Goal: Task Accomplishment & Management: Use online tool/utility

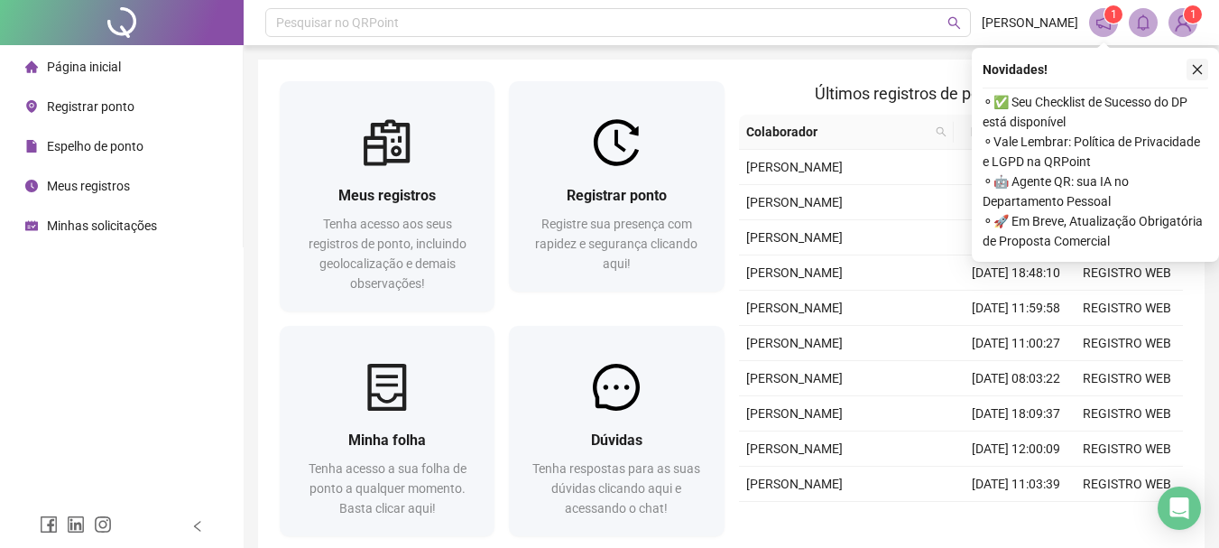
click at [1198, 79] on button "button" at bounding box center [1197, 70] width 22 height 22
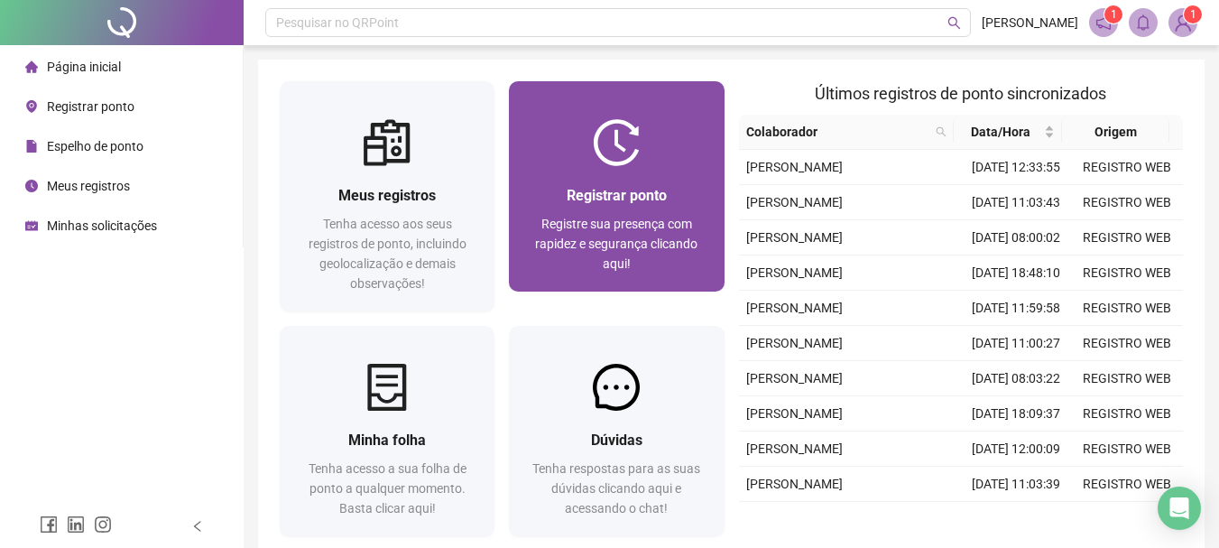
click at [661, 166] on div "Registrar ponto Registre sua presença com rapidez e segurança clicando aqui!" at bounding box center [616, 228] width 215 height 125
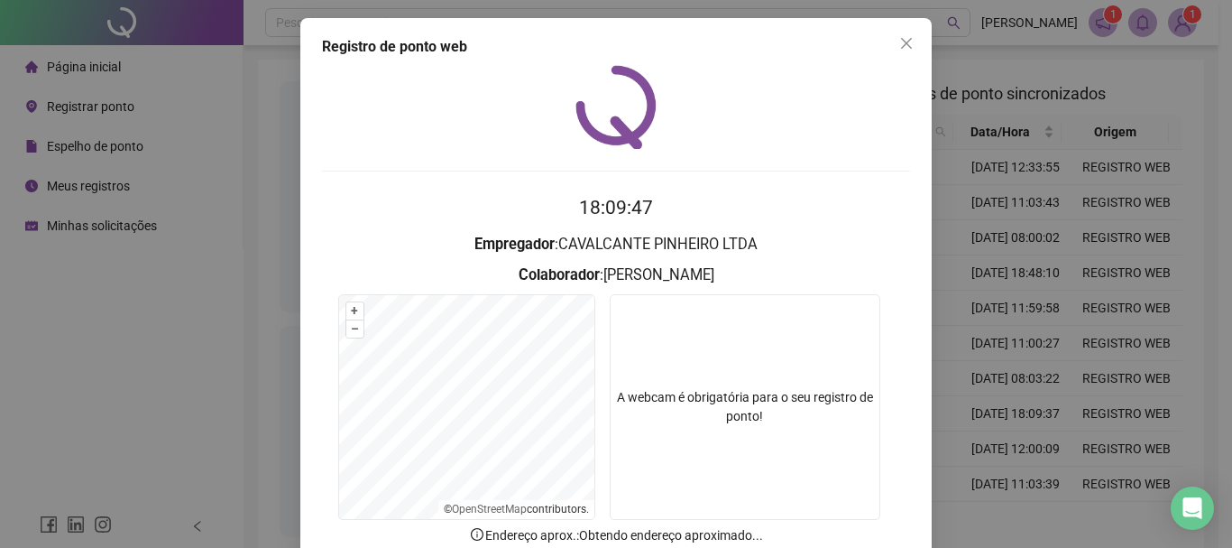
scroll to position [90, 0]
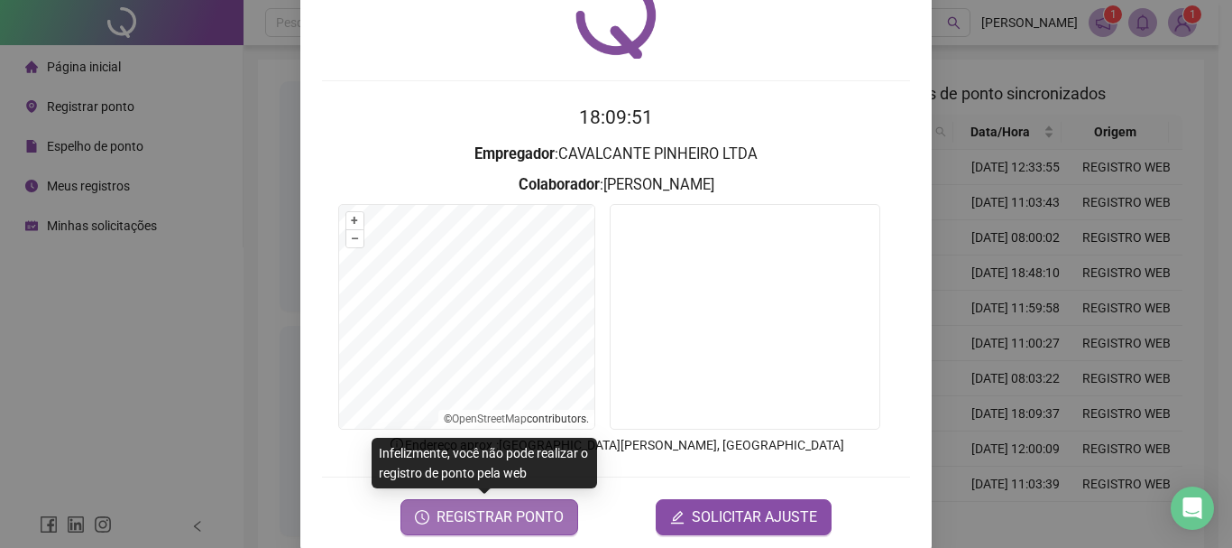
click at [496, 514] on span "REGISTRAR PONTO" at bounding box center [500, 517] width 127 height 22
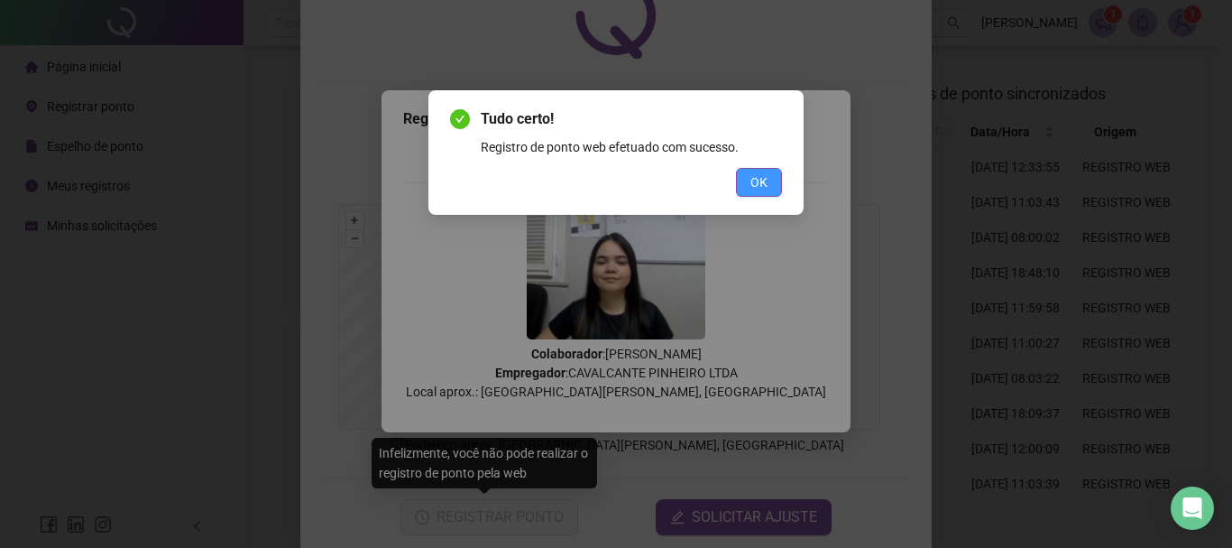
click at [770, 180] on button "OK" at bounding box center [759, 182] width 46 height 29
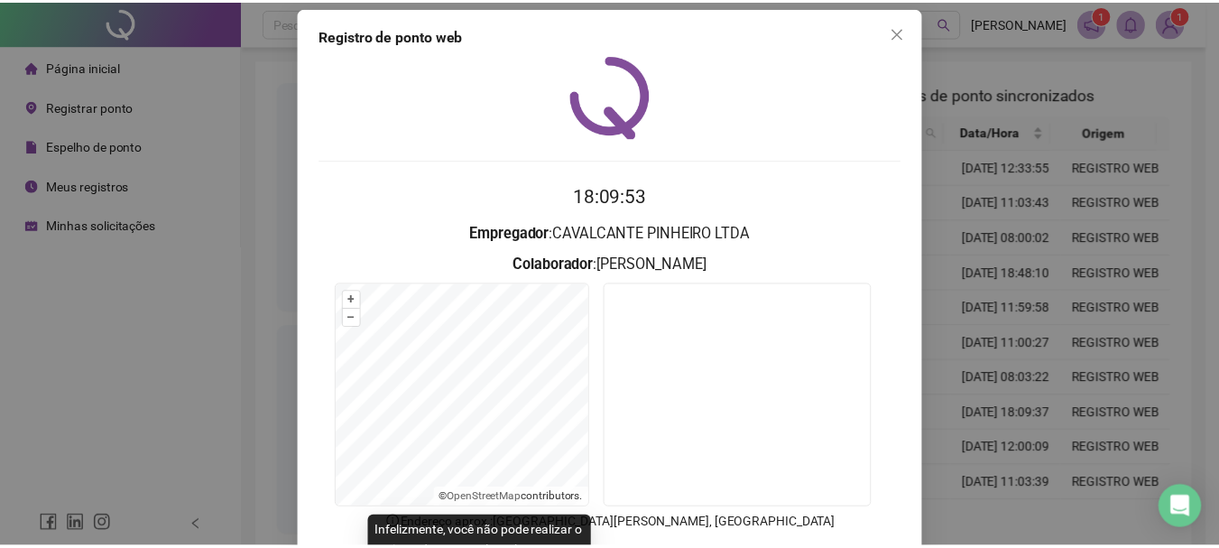
scroll to position [0, 0]
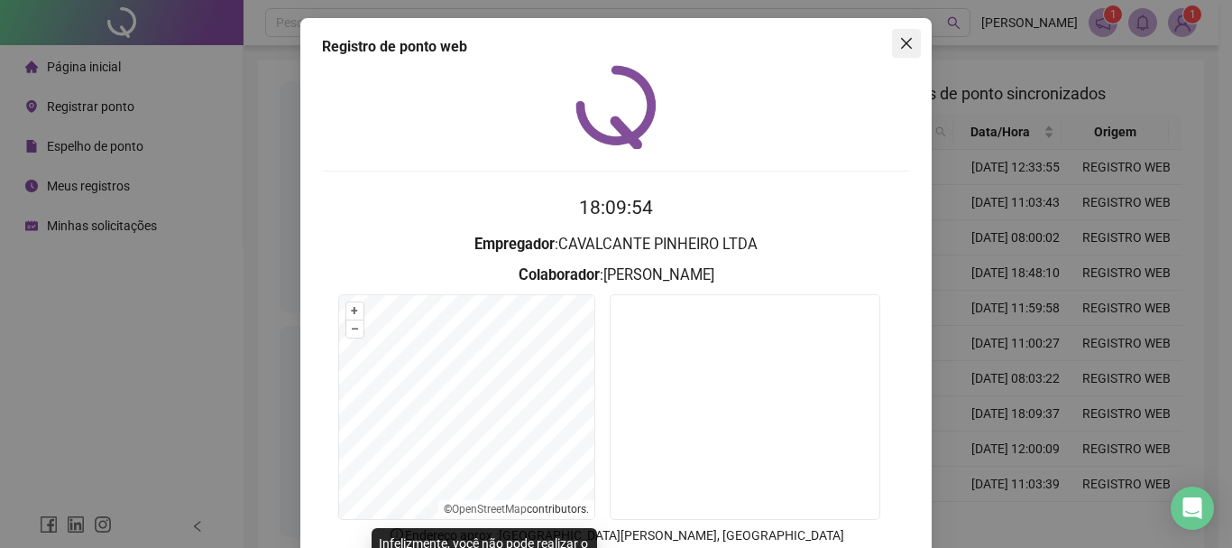
click at [904, 42] on icon "close" at bounding box center [906, 43] width 14 height 14
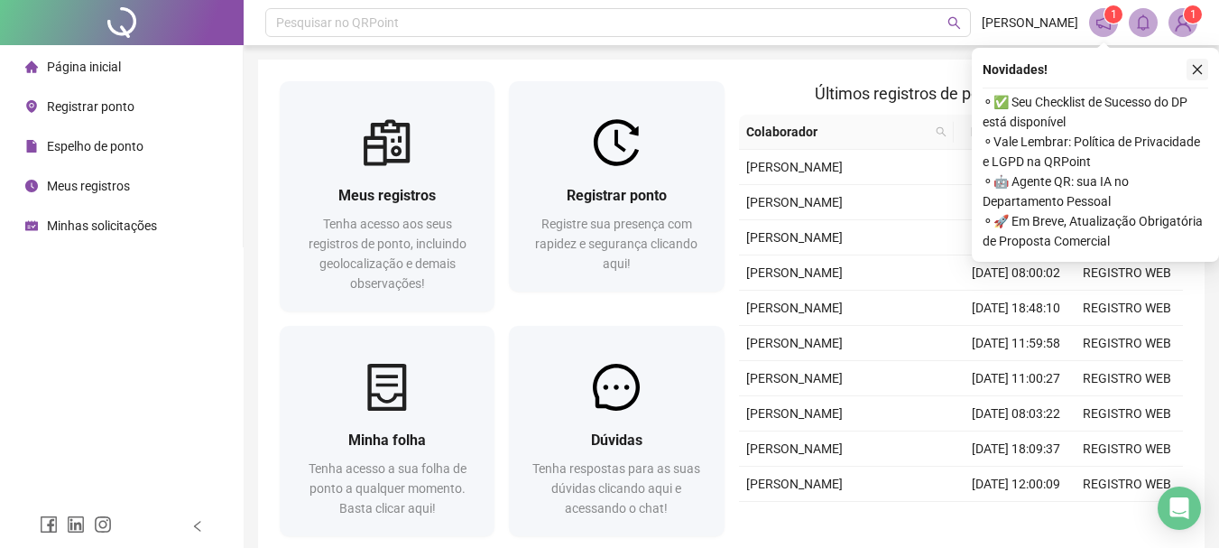
click at [1197, 74] on icon "close" at bounding box center [1197, 69] width 13 height 13
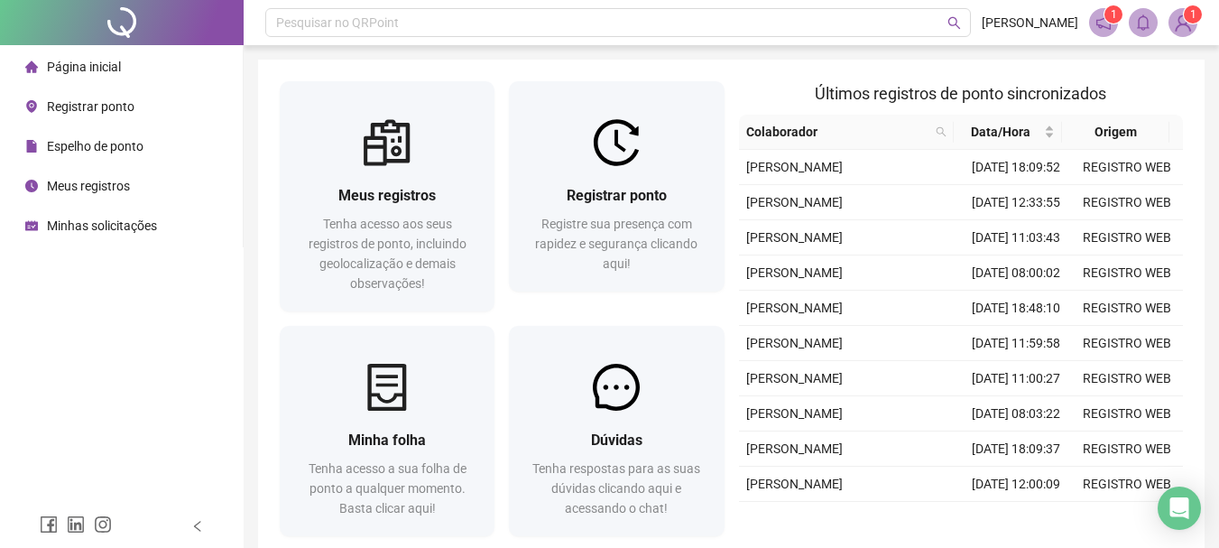
click at [1174, 19] on img at bounding box center [1182, 22] width 27 height 27
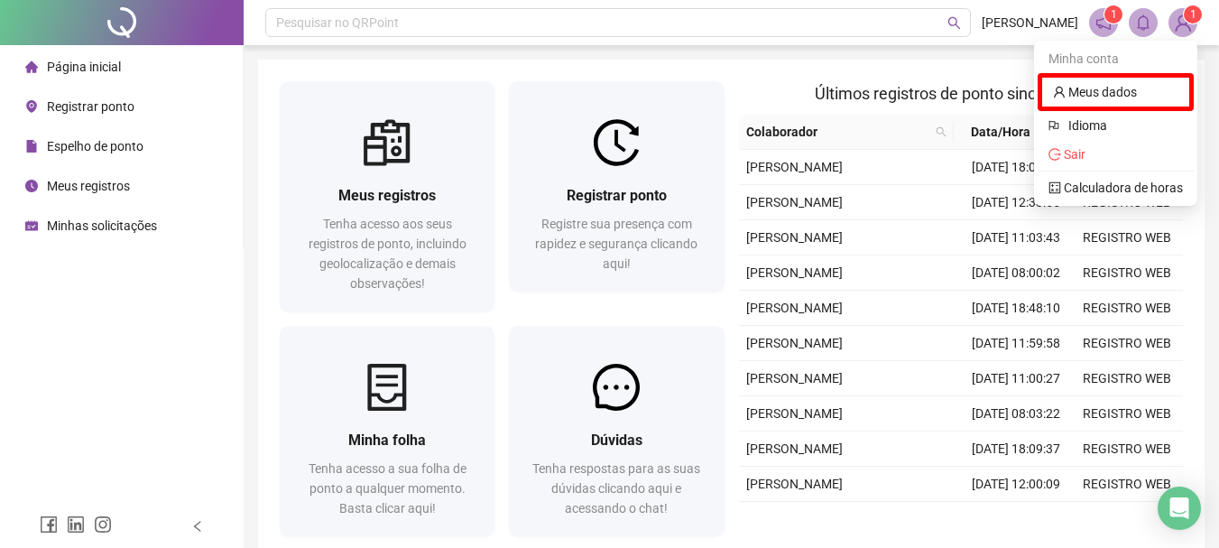
click at [1185, 28] on img at bounding box center [1182, 22] width 27 height 27
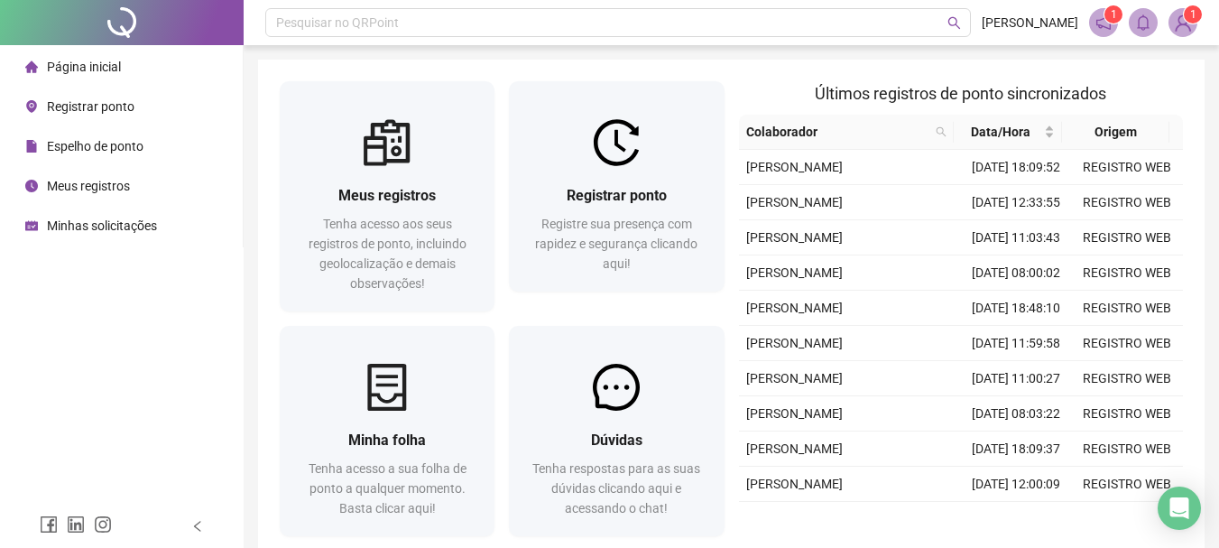
click at [1185, 28] on img at bounding box center [1182, 22] width 27 height 27
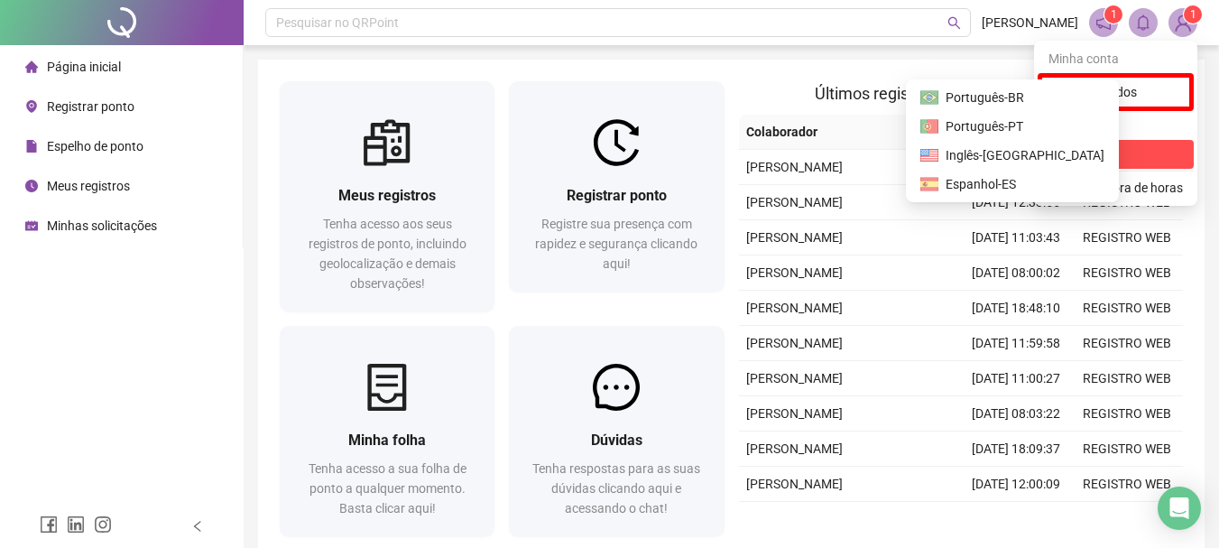
click at [1061, 153] on icon "logout" at bounding box center [1054, 154] width 13 height 12
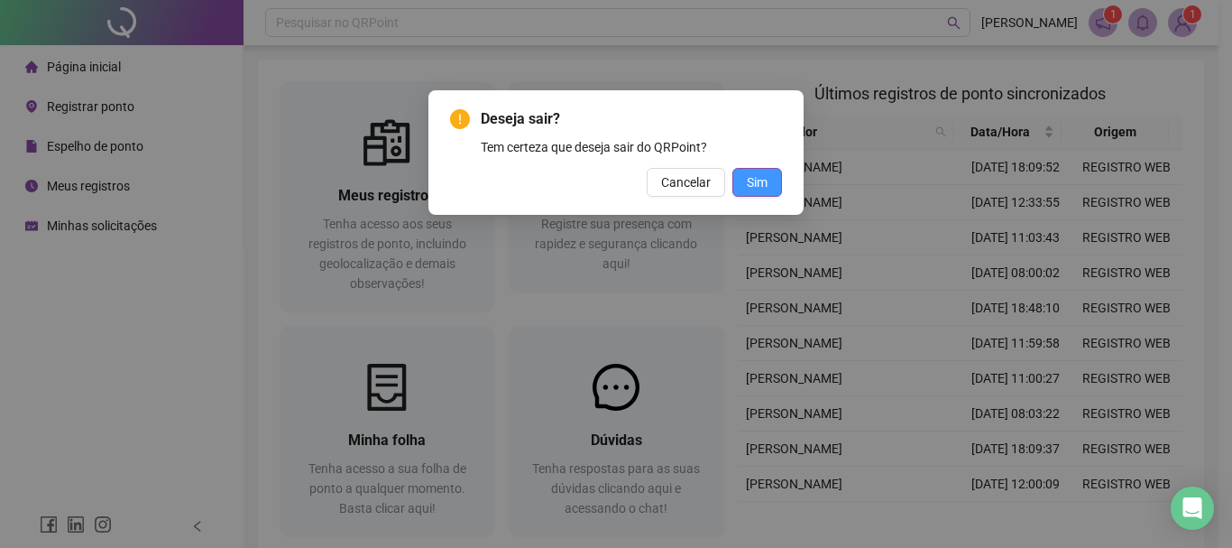
click at [749, 189] on span "Sim" at bounding box center [757, 182] width 21 height 20
